Goal: Transaction & Acquisition: Purchase product/service

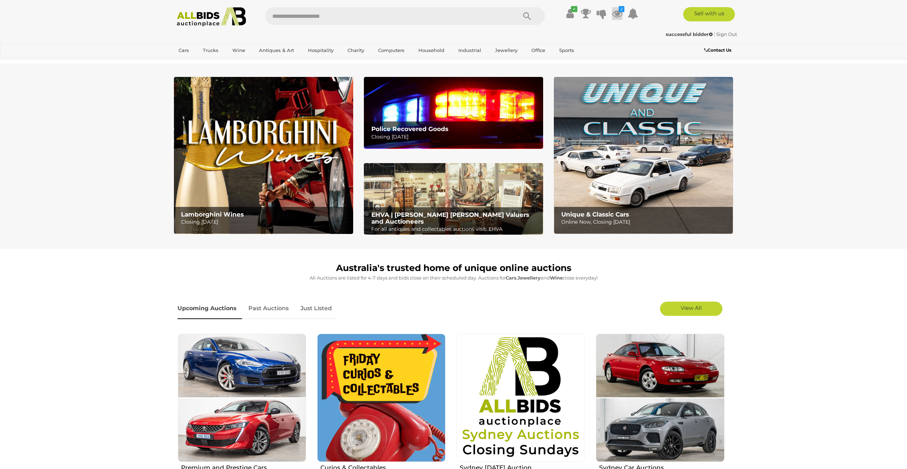
click at [618, 13] on icon at bounding box center [617, 13] width 11 height 13
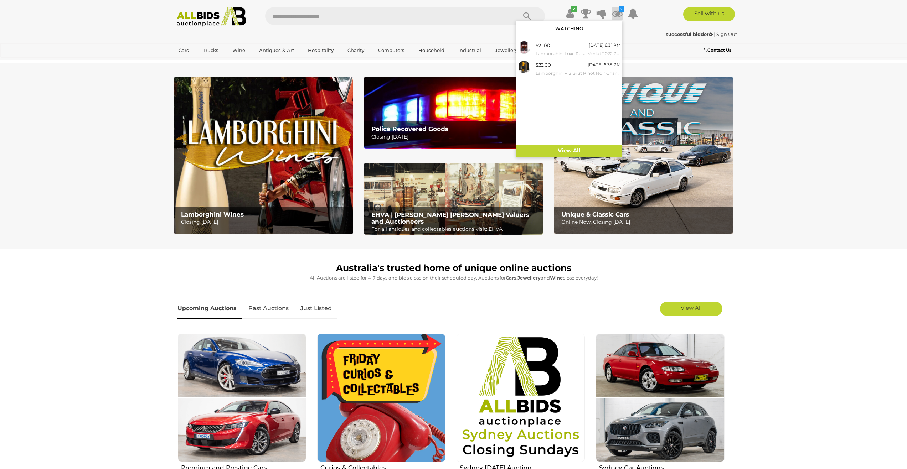
click at [574, 144] on div "$21.00 Monday 6:31 PM Lamborghini Luxe Rose Merlot 2022 750ml - Lot of 2 Bottle…" at bounding box center [569, 92] width 106 height 105
click at [572, 146] on link "View All" at bounding box center [569, 151] width 106 height 12
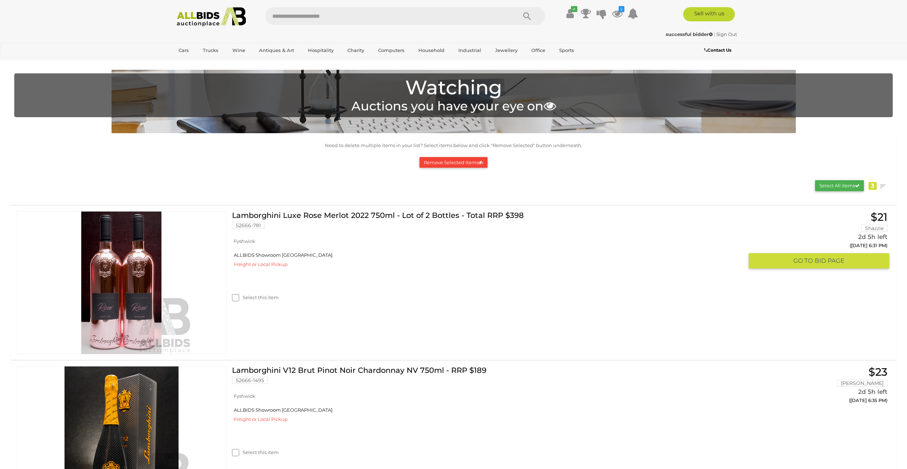
click at [357, 214] on link "Lamborghini Luxe Rose Merlot 2022 750ml - Lot of 2 Bottles - Total RRP $398 526…" at bounding box center [490, 222] width 506 height 23
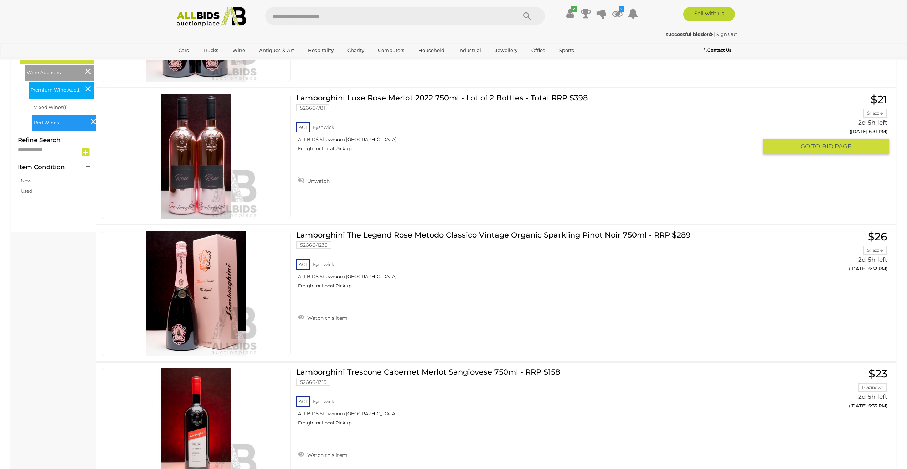
scroll to position [214, 0]
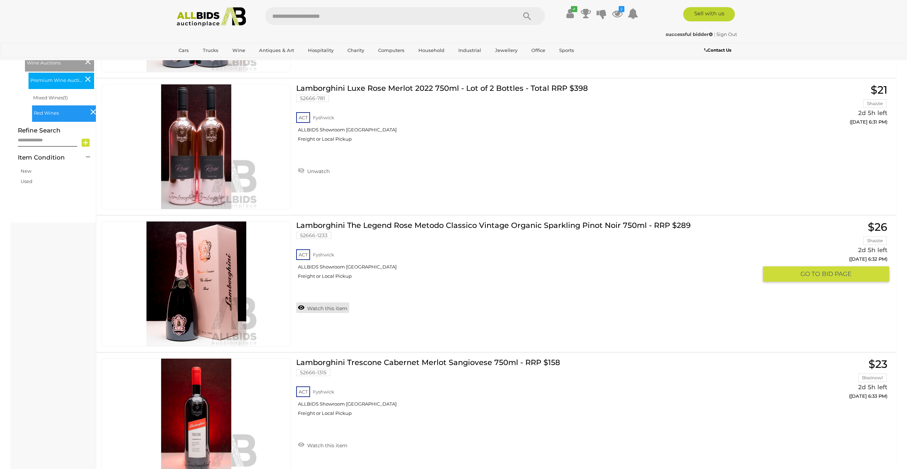
click at [319, 304] on link "Watch this item" at bounding box center [322, 308] width 53 height 11
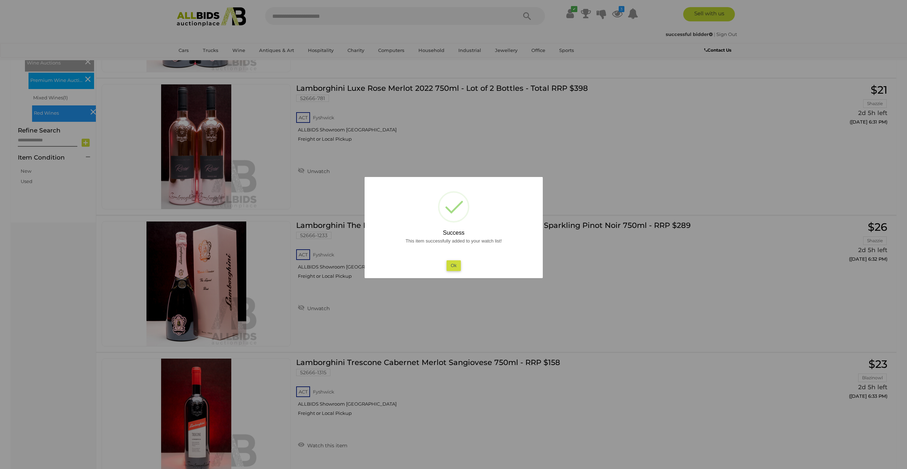
click at [465, 268] on div "This item successfully added to your watch list! Ok" at bounding box center [454, 254] width 164 height 34
drag, startPoint x: 451, startPoint y: 265, endPoint x: 469, endPoint y: 274, distance: 20.1
click at [452, 265] on button "Ok" at bounding box center [453, 265] width 15 height 10
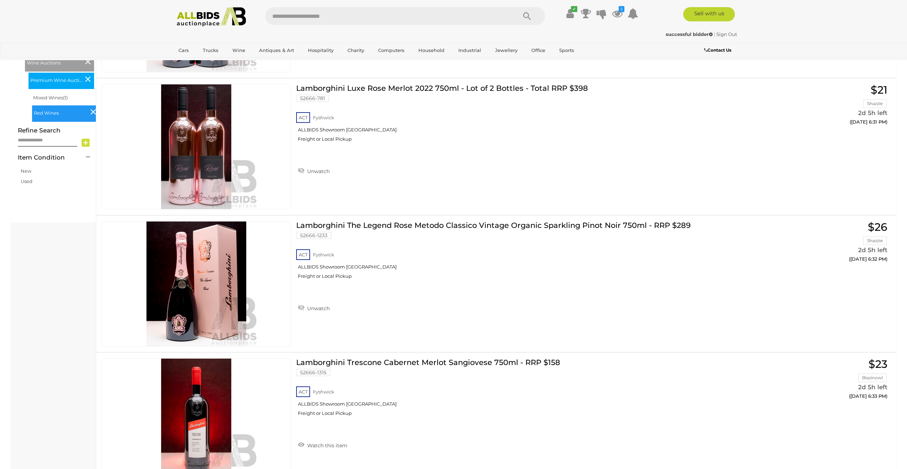
scroll to position [428, 0]
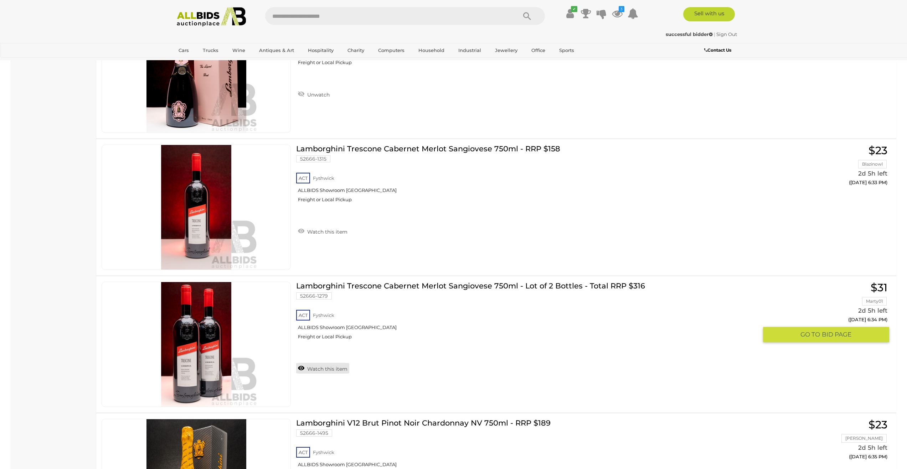
click at [324, 365] on link "Watch this item" at bounding box center [322, 368] width 53 height 11
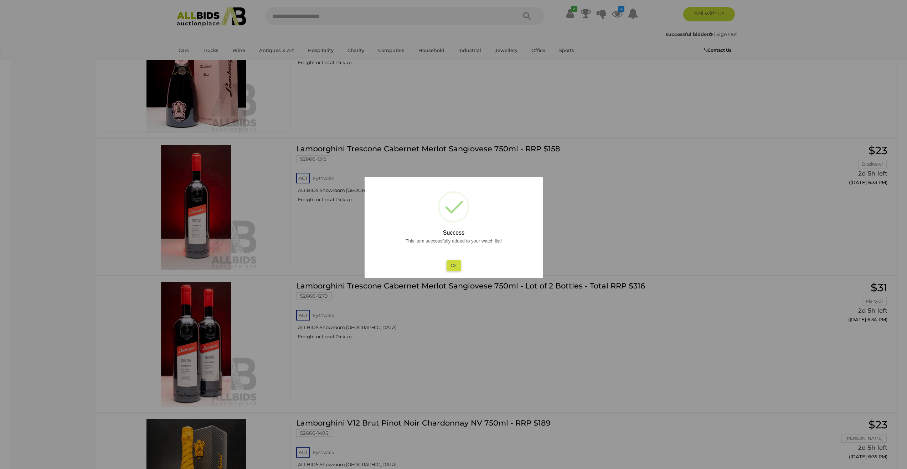
click at [456, 264] on button "Ok" at bounding box center [453, 265] width 15 height 10
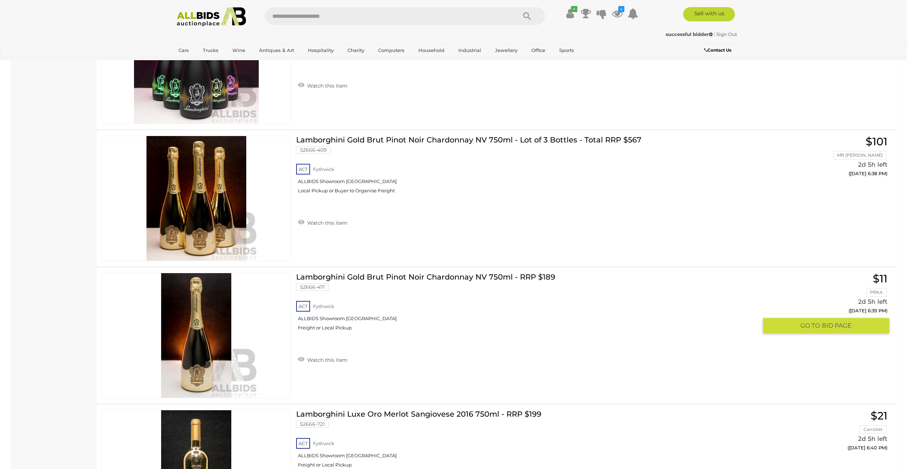
scroll to position [1212, 0]
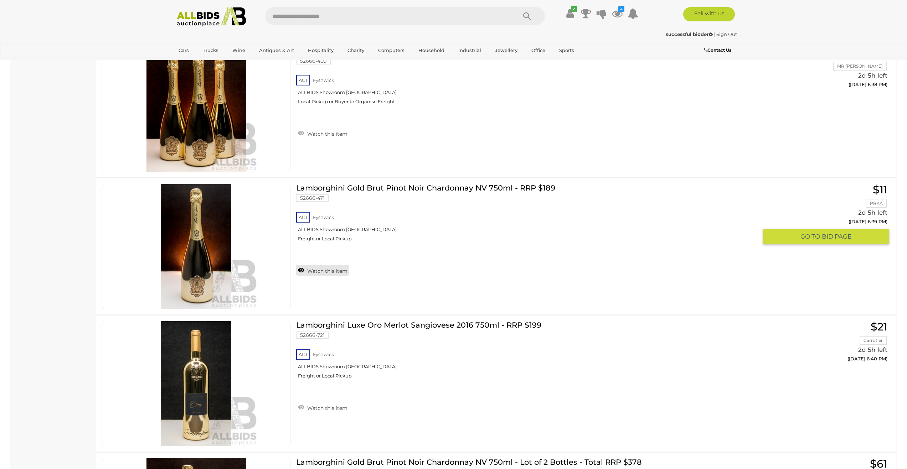
click at [321, 270] on link "Watch this item" at bounding box center [322, 270] width 53 height 11
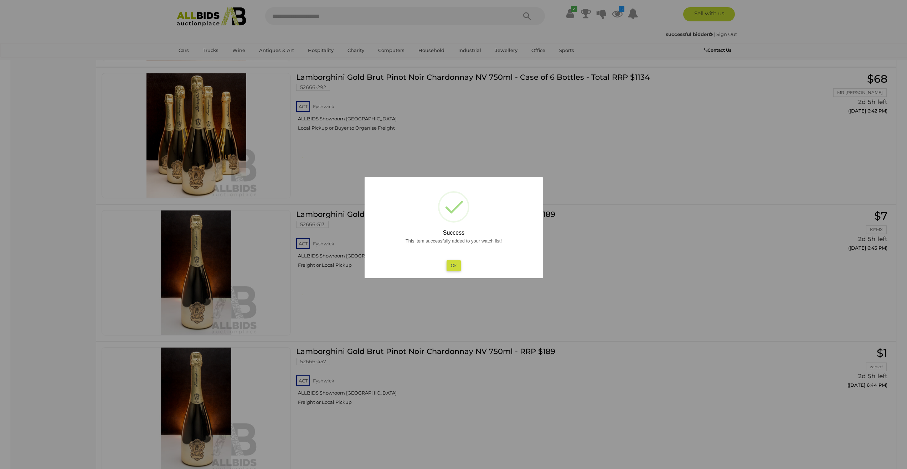
scroll to position [1853, 0]
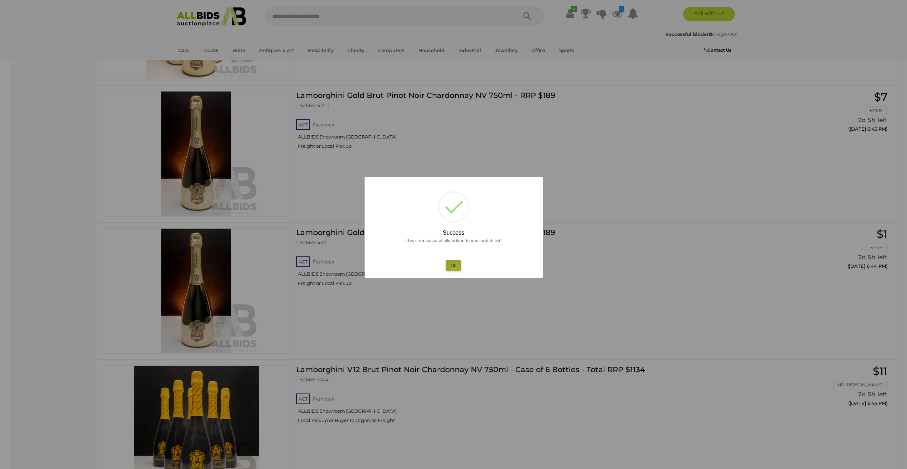
drag, startPoint x: 454, startPoint y: 268, endPoint x: 507, endPoint y: 284, distance: 55.7
click at [460, 268] on button "Ok" at bounding box center [453, 265] width 15 height 10
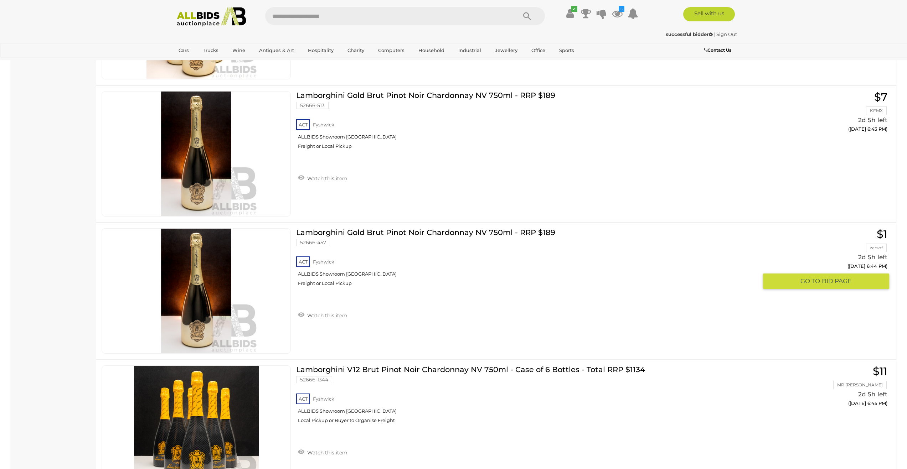
click at [608, 330] on div "Lamborghini Gold Brut Pinot Noir Chardonnay NV 750ml - RRP $189 52666-457 ACT F…" at bounding box center [496, 291] width 811 height 136
click at [324, 310] on link "Watch this item" at bounding box center [322, 315] width 53 height 11
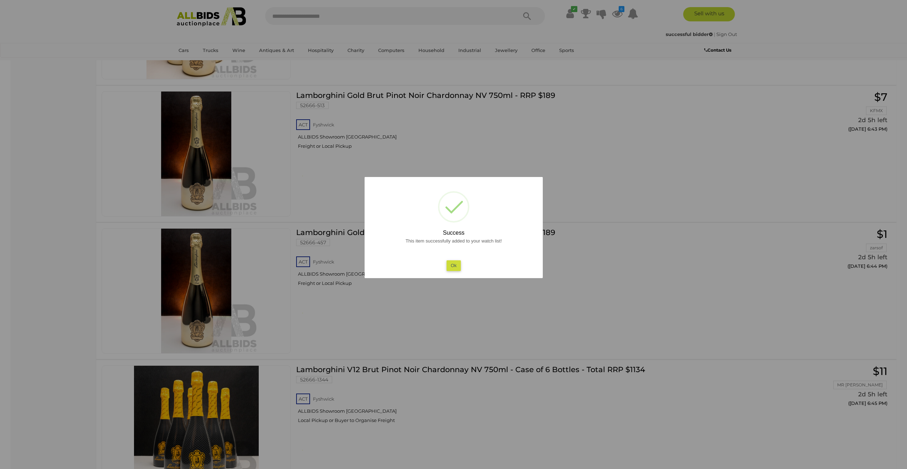
click at [452, 263] on button "Ok" at bounding box center [453, 265] width 15 height 10
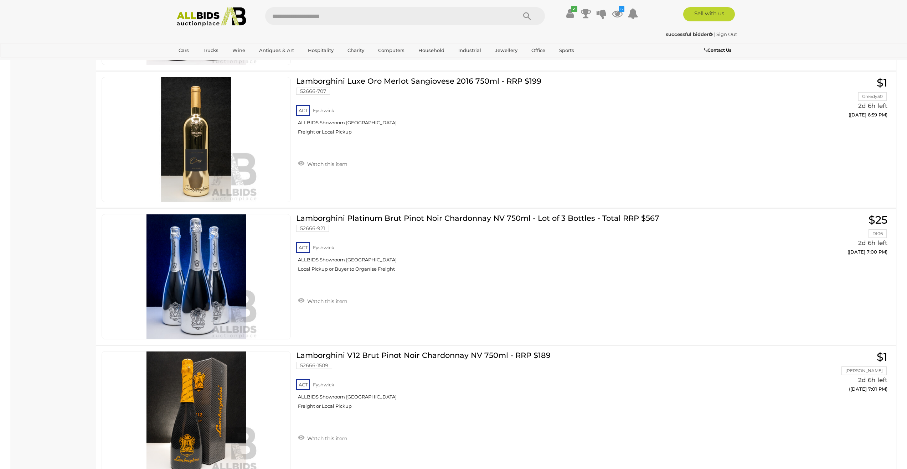
scroll to position [3706, 0]
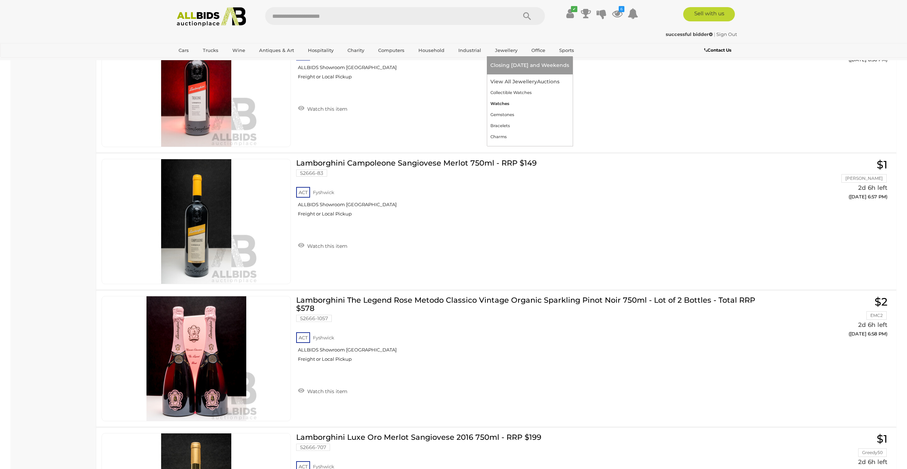
click at [497, 103] on link "Watches" at bounding box center [529, 103] width 79 height 11
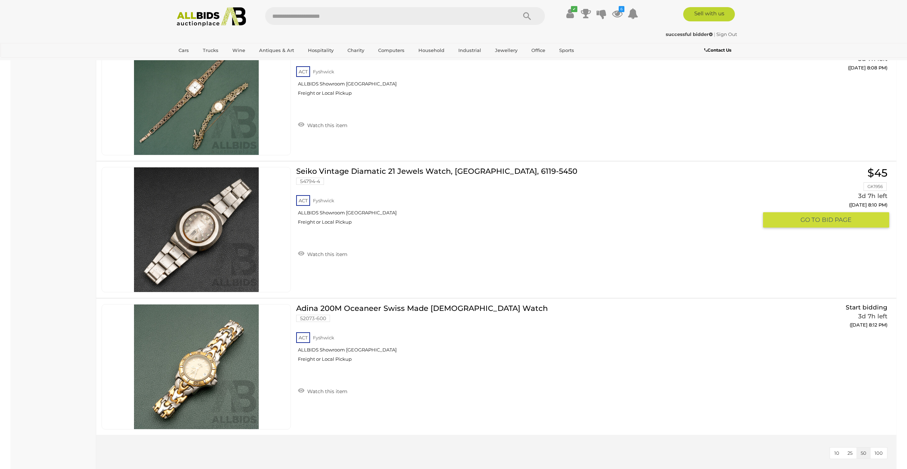
scroll to position [6129, 0]
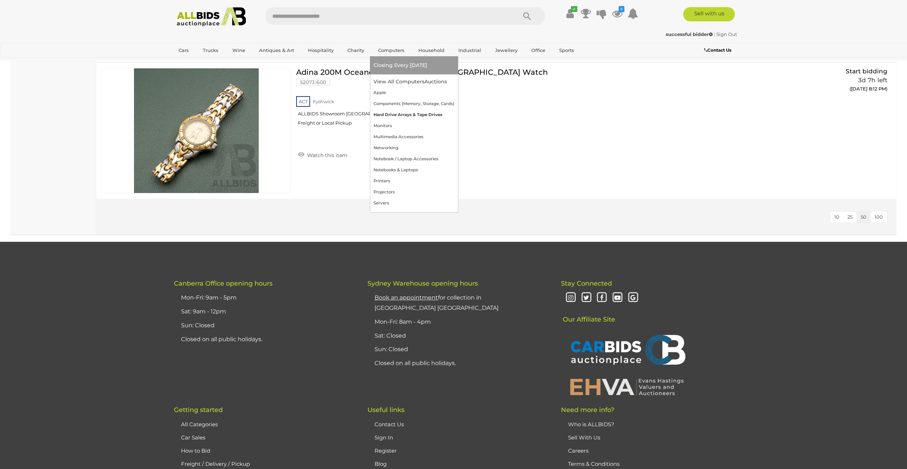
click at [403, 117] on link "Hard Drive Arrays & Tape Drives" at bounding box center [413, 114] width 81 height 11
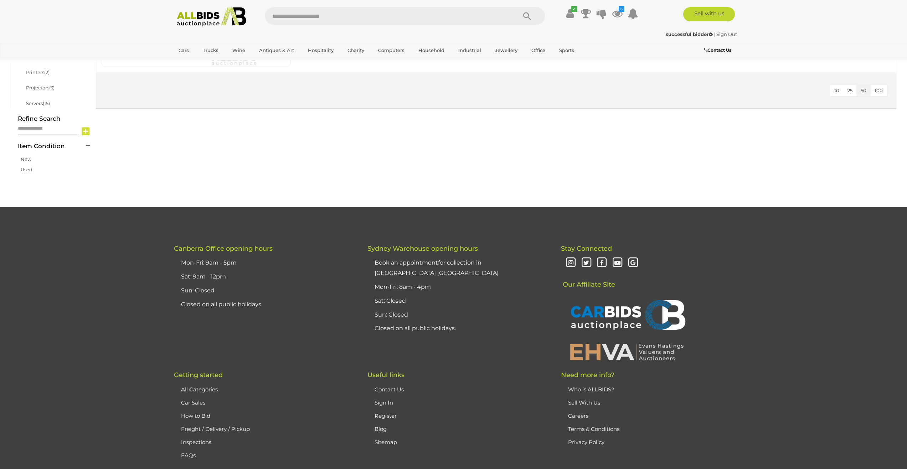
scroll to position [143, 0]
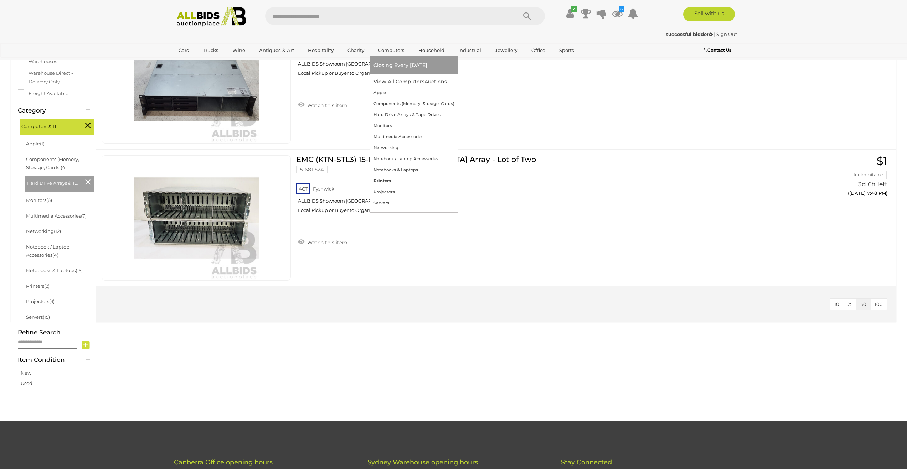
click at [383, 183] on link "Printers" at bounding box center [413, 181] width 81 height 11
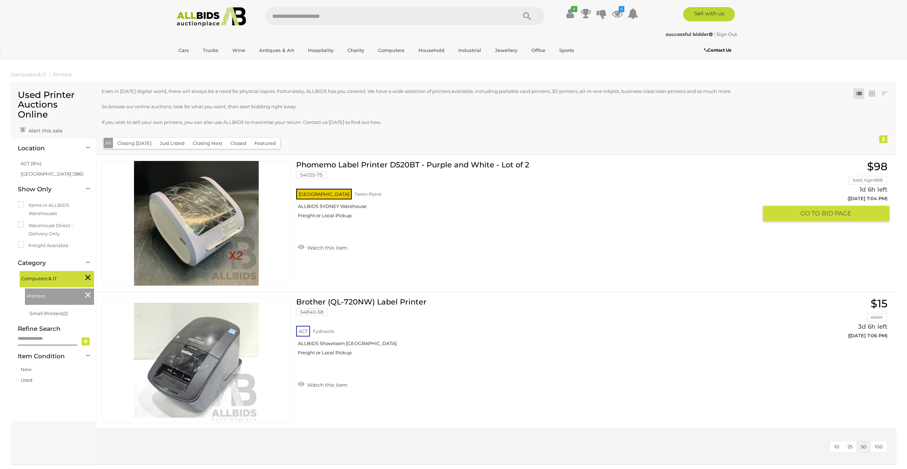
scroll to position [143, 0]
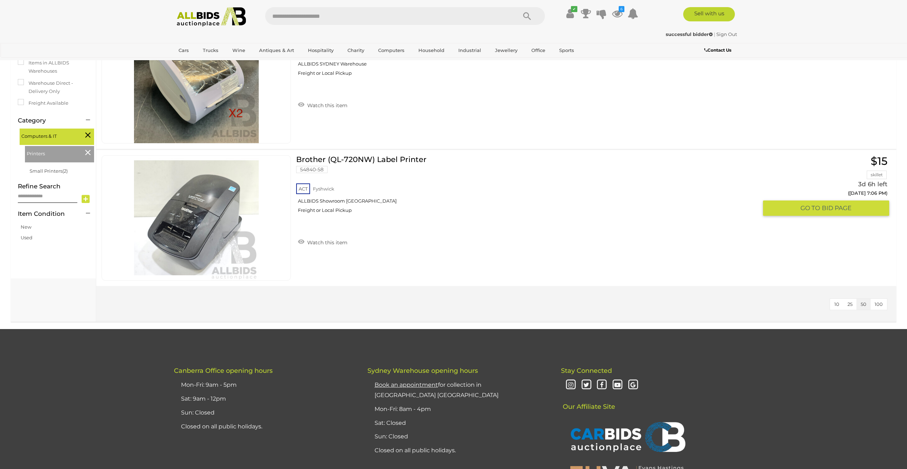
click at [358, 156] on link "Brother (QL-720NW) Label Printer 54840-58 ACT Fyshwick ALLBIDS Showroom Fyshwick" at bounding box center [529, 186] width 456 height 63
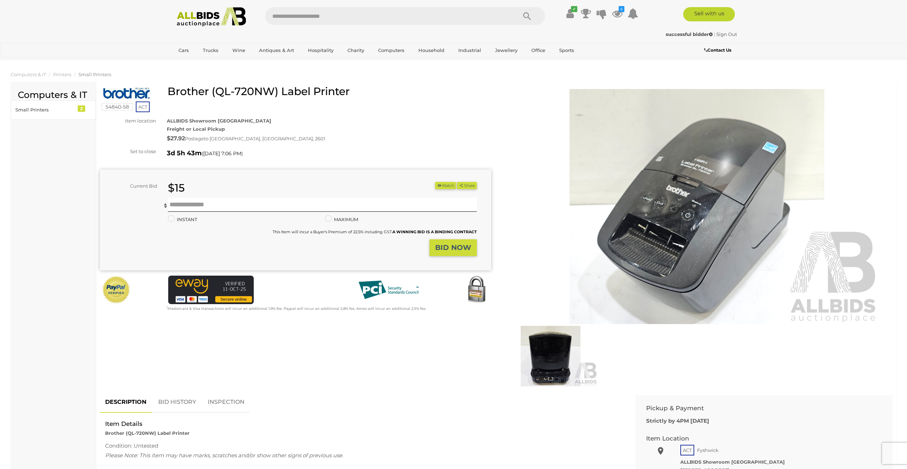
click at [686, 225] on img at bounding box center [697, 206] width 365 height 235
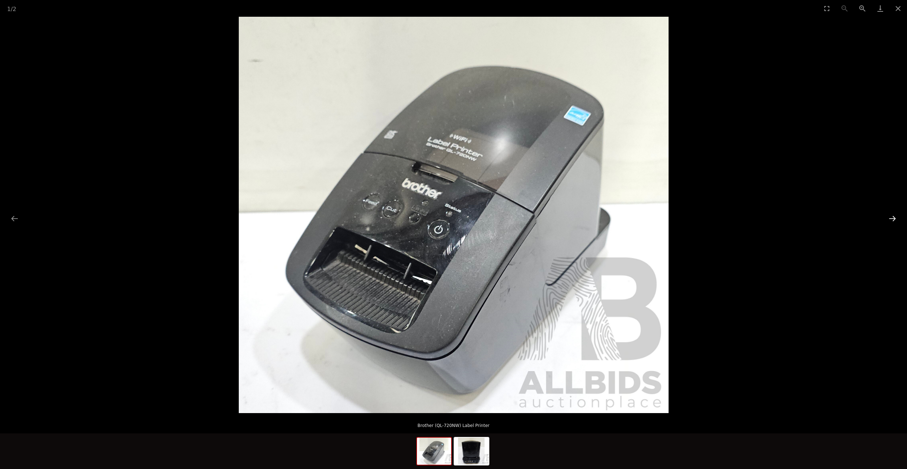
click at [893, 219] on button "Next slide" at bounding box center [892, 219] width 15 height 14
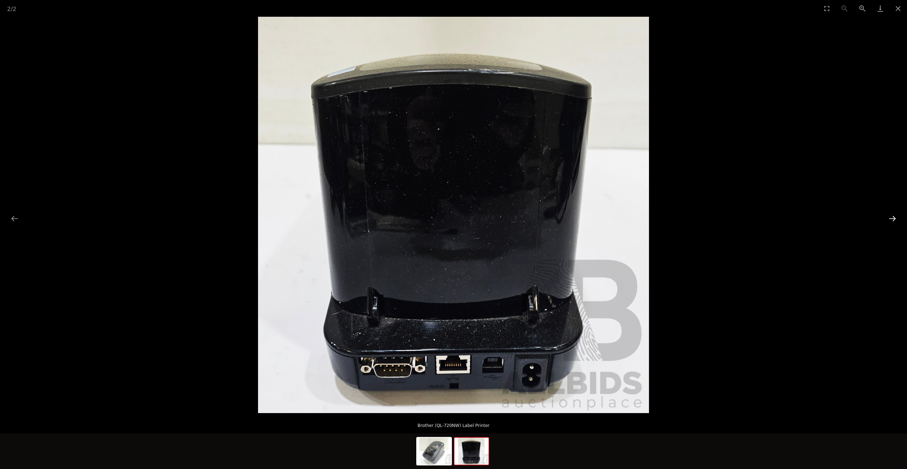
click at [893, 219] on button "Next slide" at bounding box center [892, 219] width 15 height 14
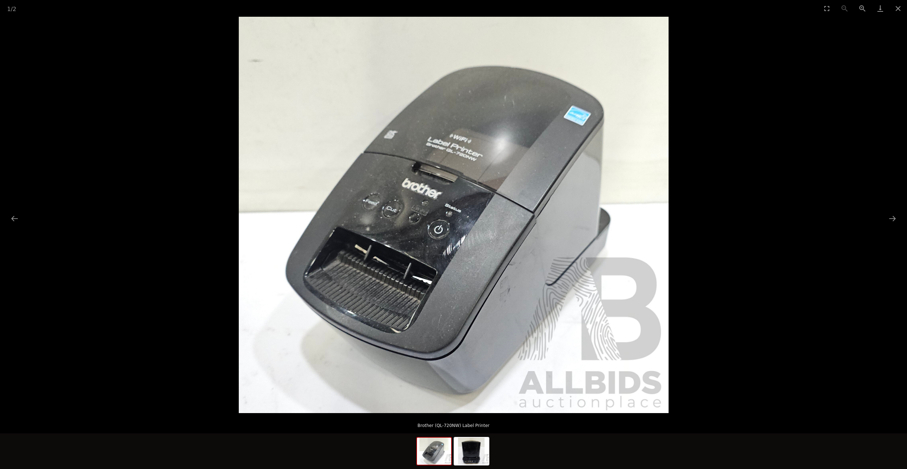
drag, startPoint x: 897, startPoint y: 10, endPoint x: 749, endPoint y: 71, distance: 160.5
click at [895, 10] on button "Close gallery" at bounding box center [898, 8] width 18 height 17
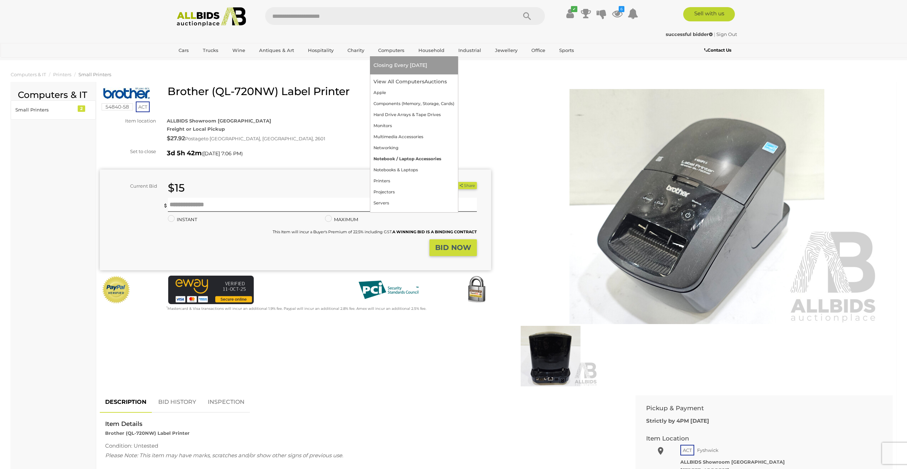
click at [392, 158] on link "Notebook / Laptop Accessories" at bounding box center [413, 159] width 81 height 11
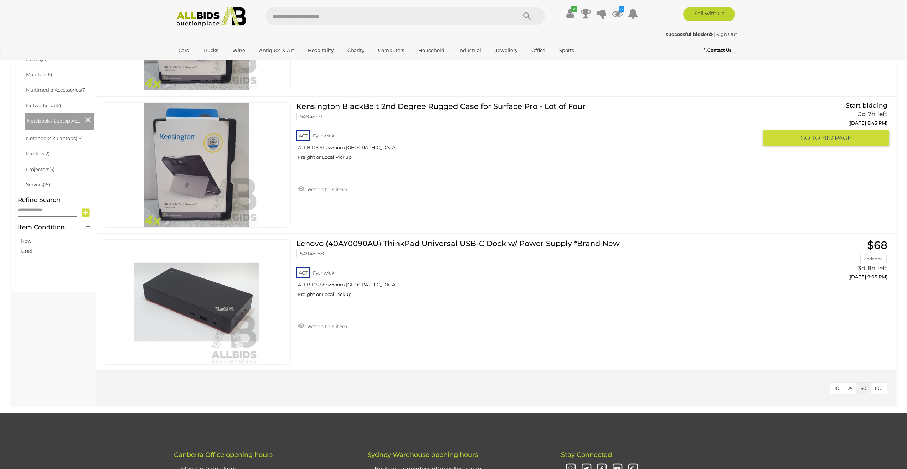
scroll to position [556, 0]
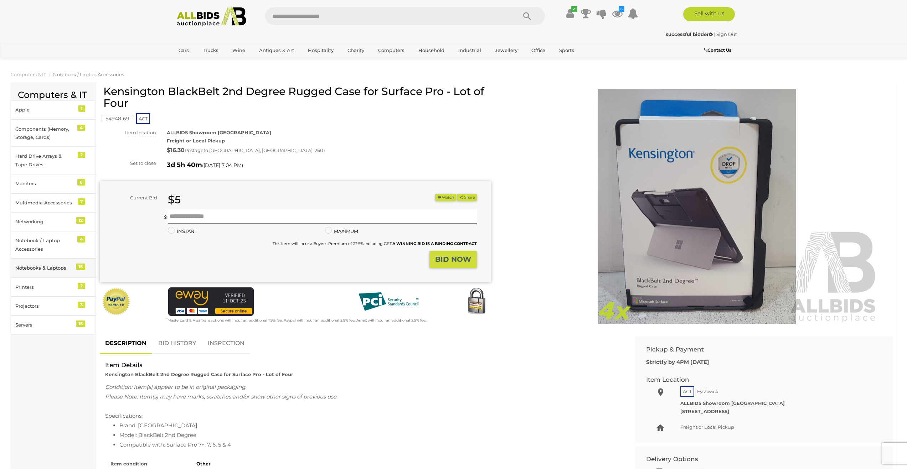
click at [25, 269] on div "Notebooks & Laptops" at bounding box center [44, 268] width 59 height 8
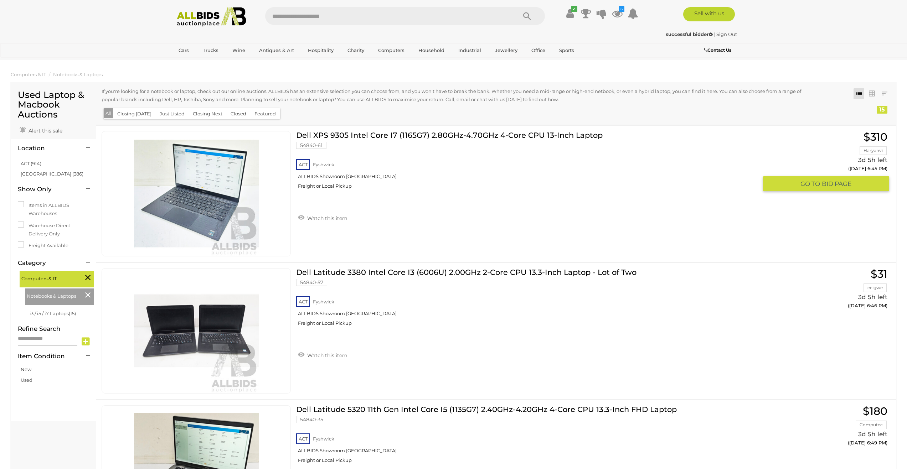
click at [383, 136] on link "Dell XPS 9305 Intel Core I7 (1165G7) 2.80GHz-4.70GHz 4-Core CPU 13-Inch Laptop …" at bounding box center [529, 162] width 456 height 63
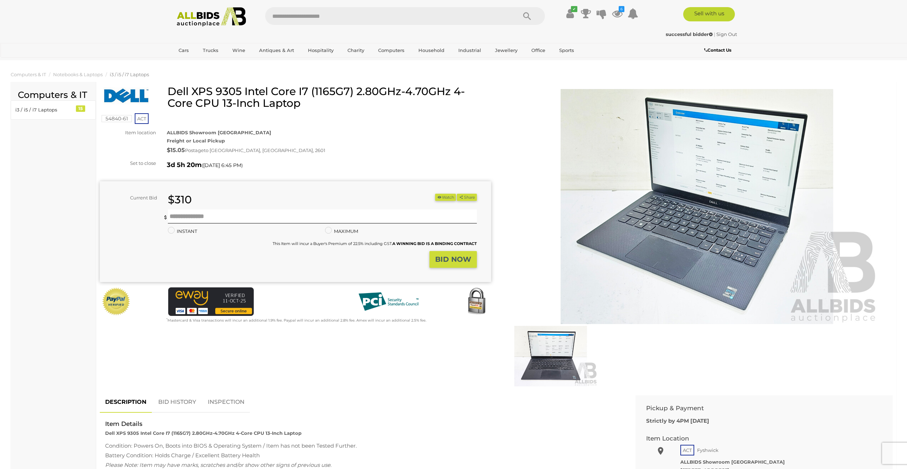
click at [719, 209] on img at bounding box center [697, 206] width 365 height 235
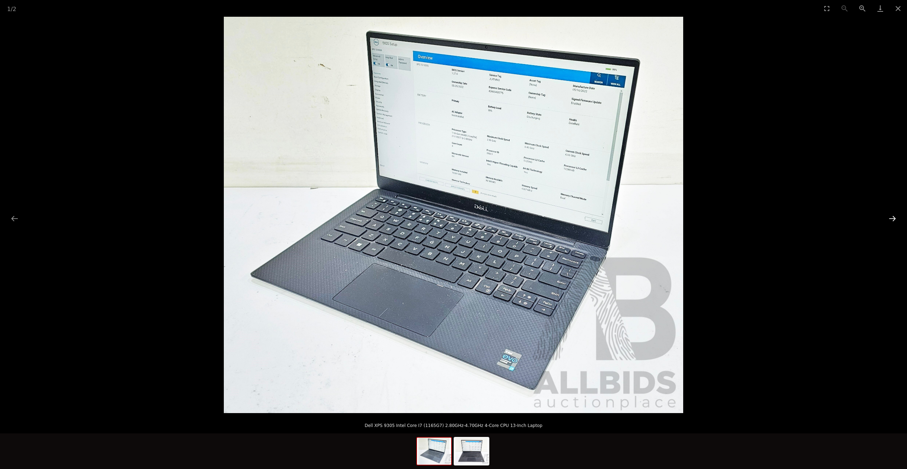
click at [891, 222] on button "Next slide" at bounding box center [892, 219] width 15 height 14
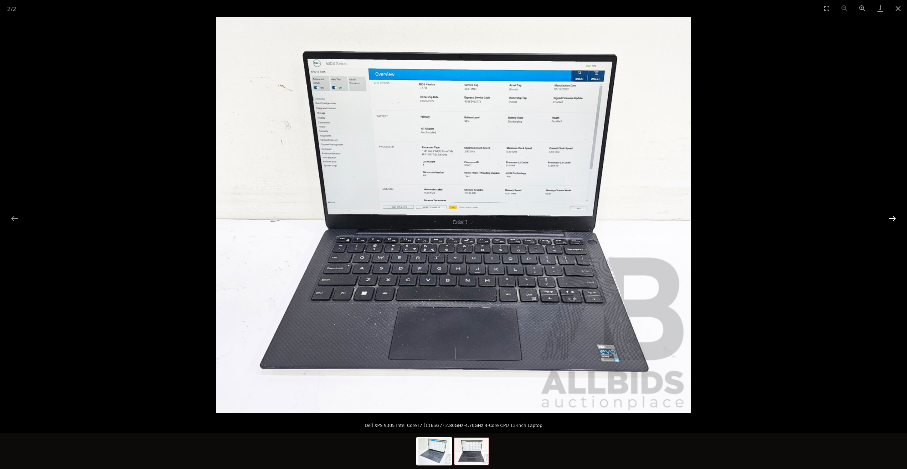
click at [894, 215] on button "Next slide" at bounding box center [892, 219] width 15 height 14
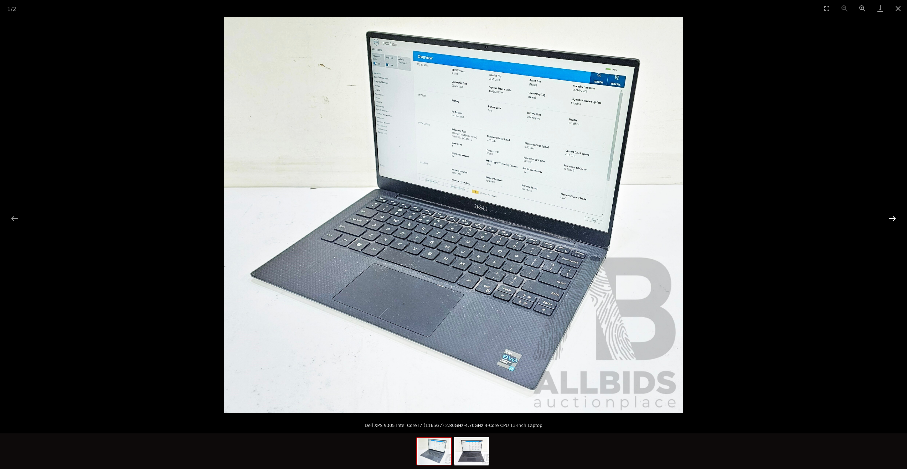
click at [891, 222] on button "Next slide" at bounding box center [892, 219] width 15 height 14
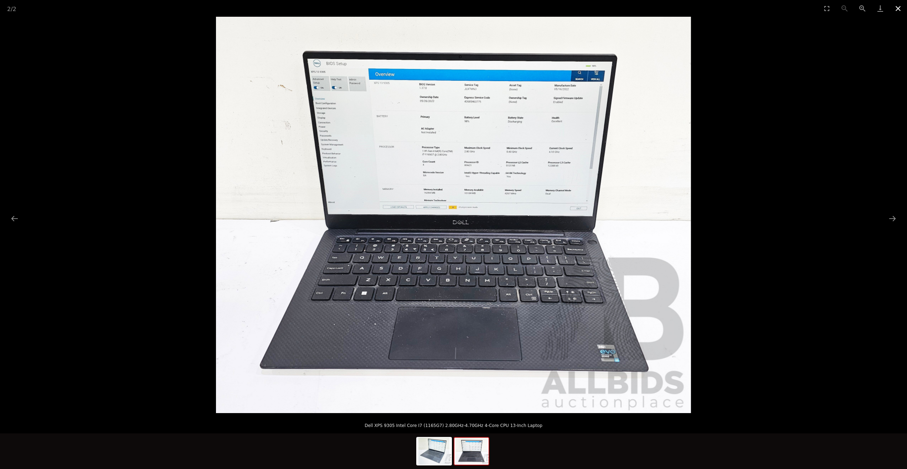
click at [897, 10] on button "Close gallery" at bounding box center [898, 8] width 18 height 17
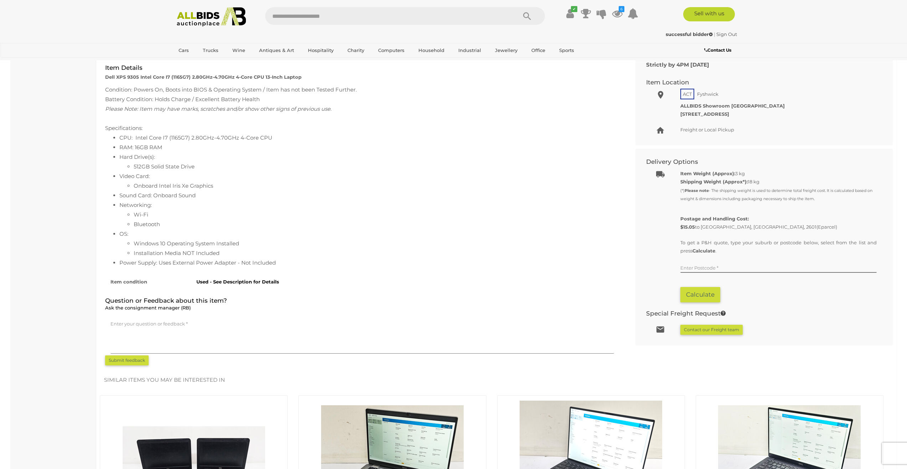
scroll to position [71, 0]
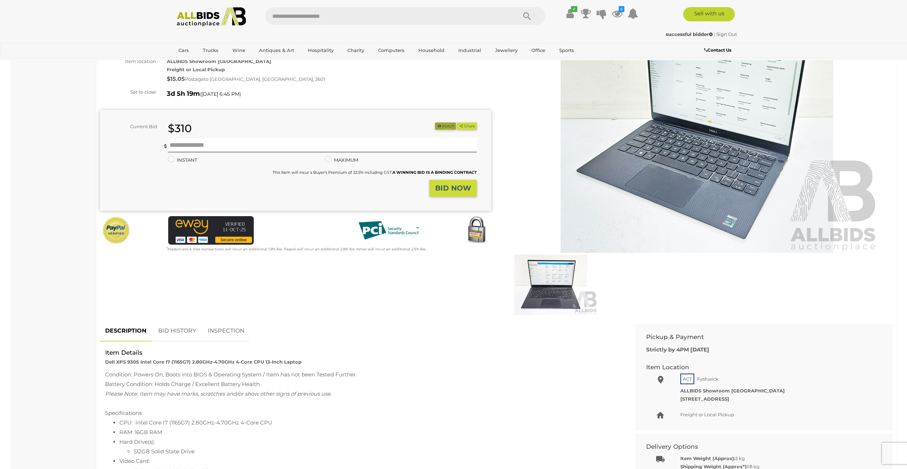
click at [443, 127] on button "Watch" at bounding box center [445, 126] width 21 height 7
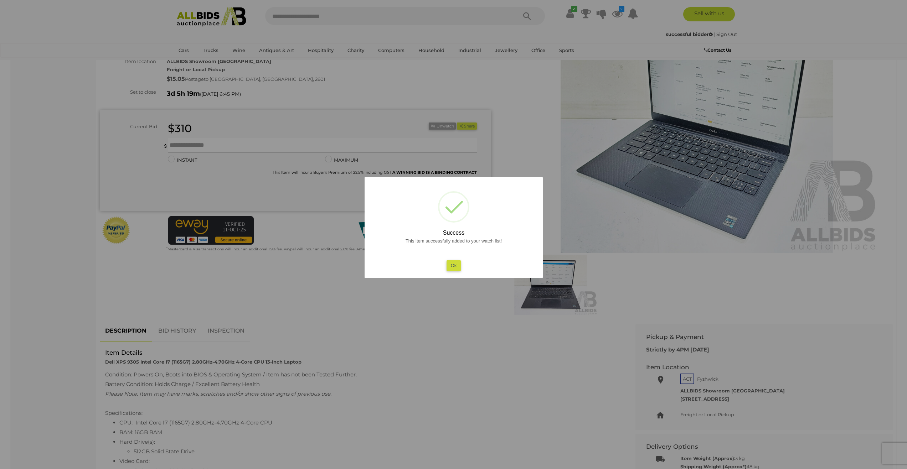
click at [457, 264] on button "Ok" at bounding box center [453, 265] width 15 height 10
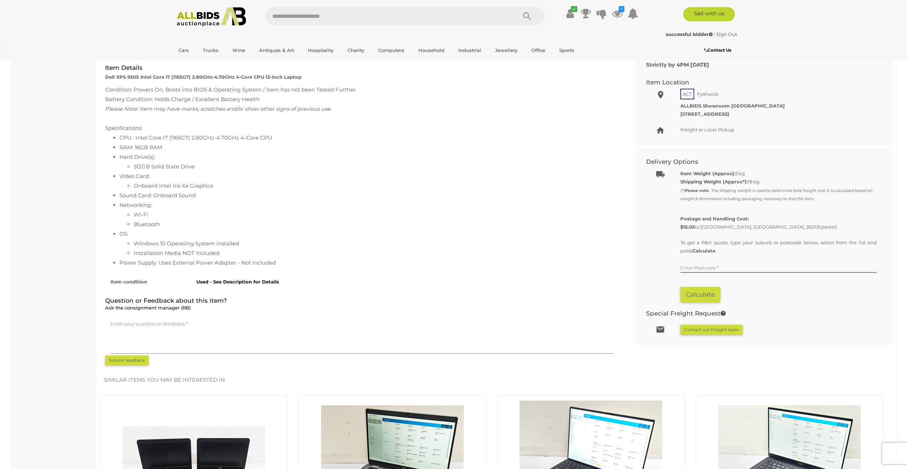
scroll to position [641, 0]
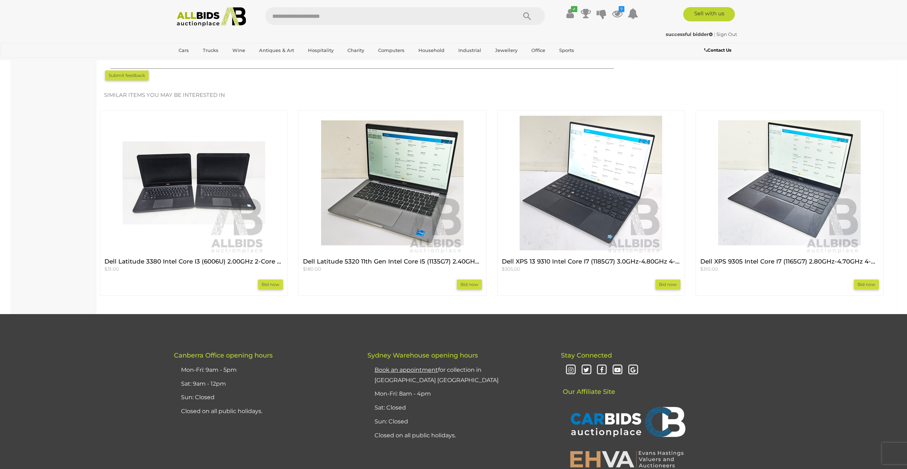
click at [590, 180] on img at bounding box center [591, 183] width 143 height 143
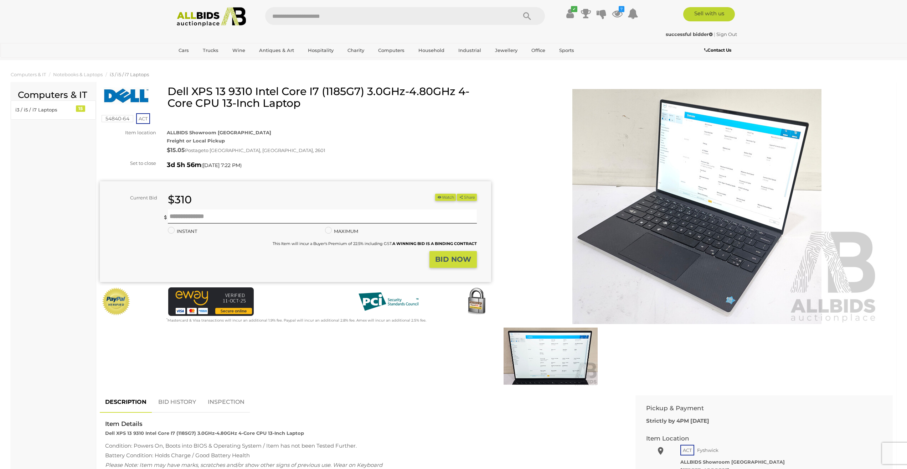
click at [582, 356] on img at bounding box center [551, 356] width 94 height 61
